Goal: Information Seeking & Learning: Learn about a topic

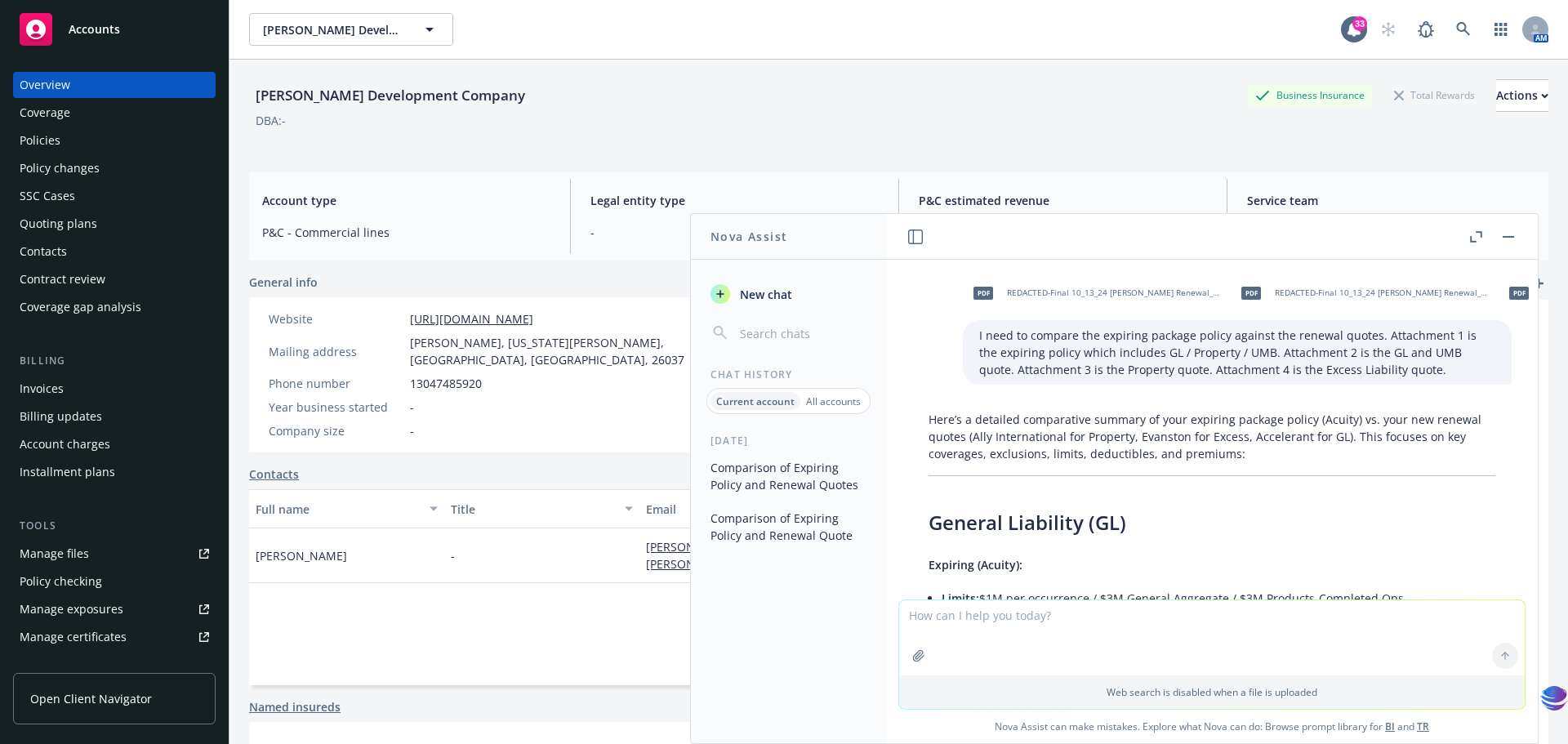
scroll to position [2904, 0]
